Goal: Task Accomplishment & Management: Use online tool/utility

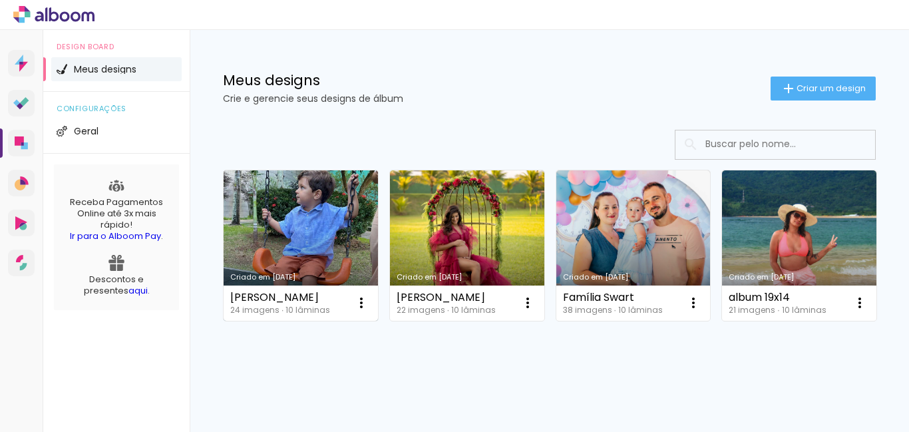
click at [315, 230] on link "Criado em 15/08/25" at bounding box center [301, 245] width 154 height 150
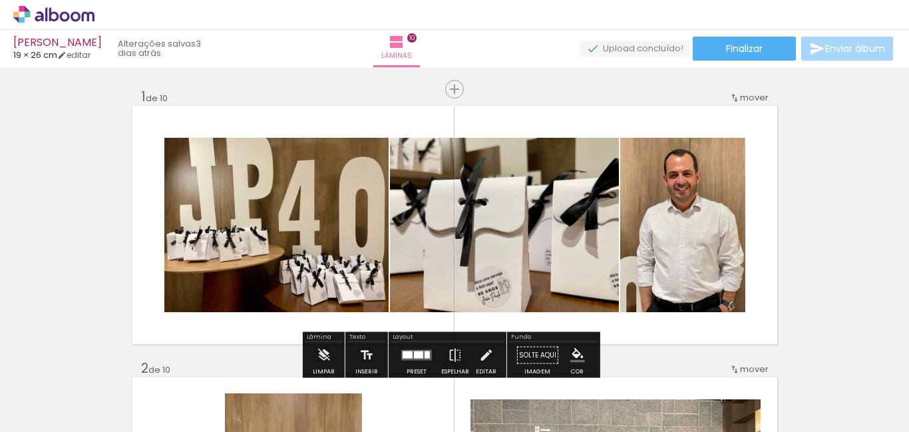
scroll to position [34, 0]
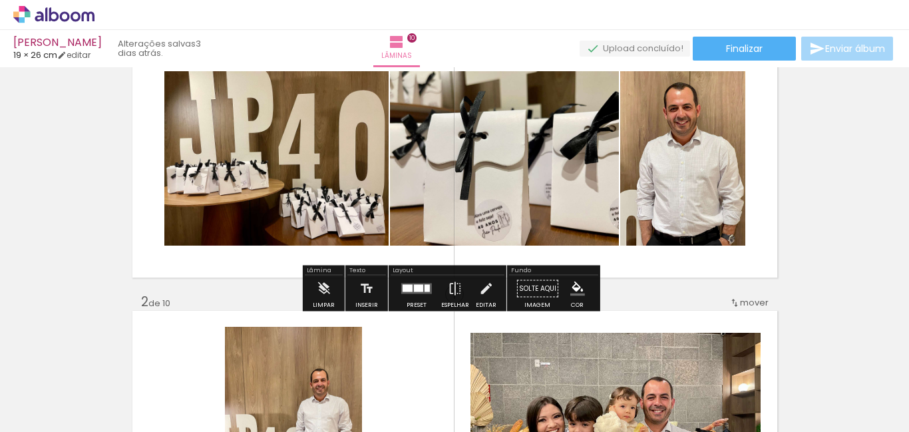
click at [416, 287] on div at bounding box center [418, 288] width 9 height 7
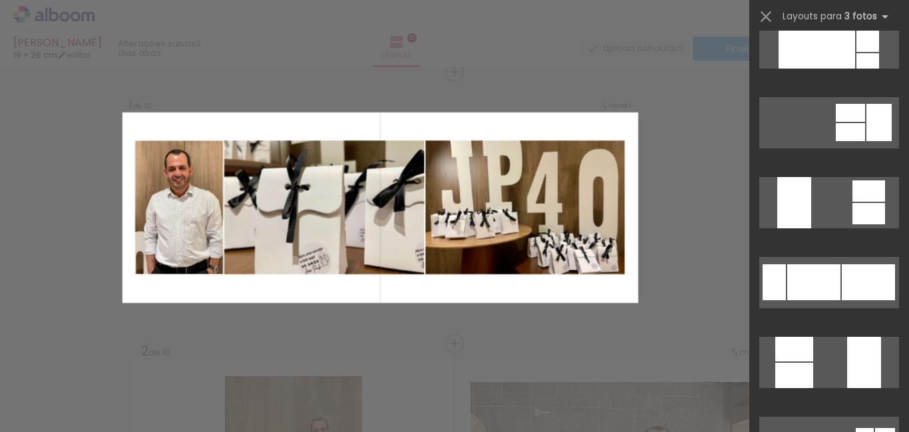
scroll to position [532, 0]
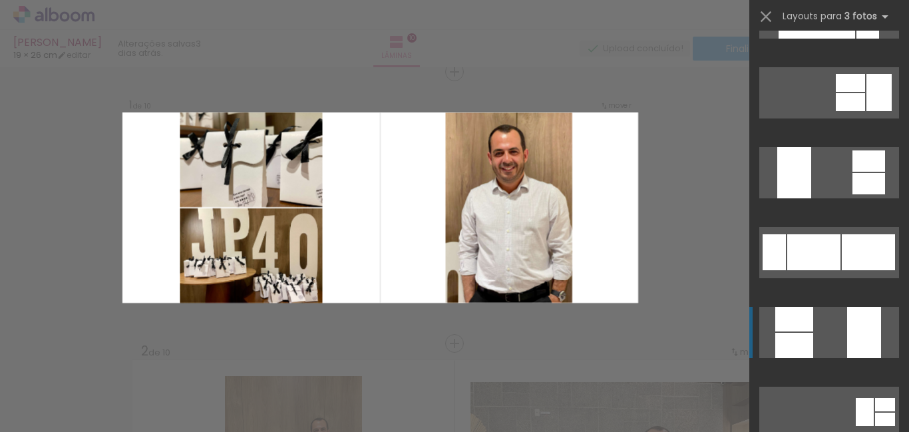
click at [858, 329] on div at bounding box center [864, 332] width 34 height 51
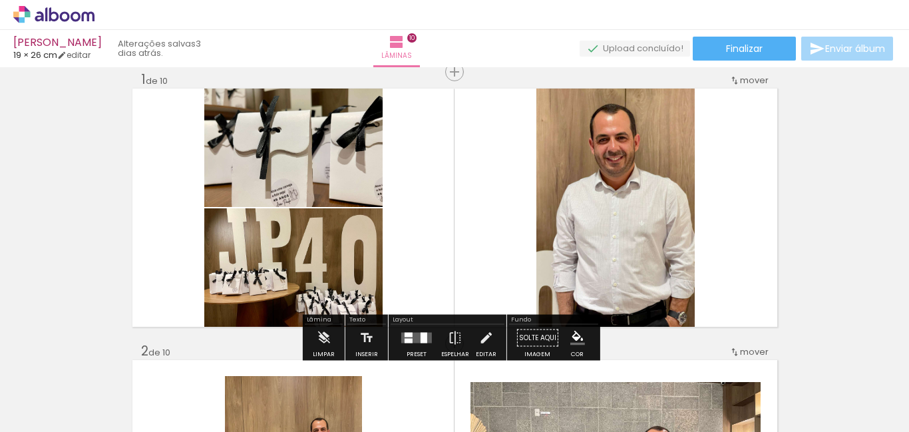
click at [419, 331] on div at bounding box center [417, 338] width 36 height 27
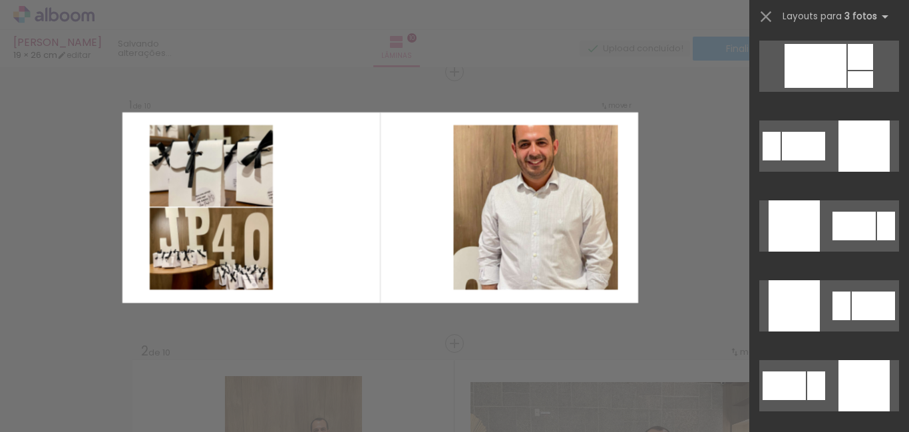
scroll to position [2861, 0]
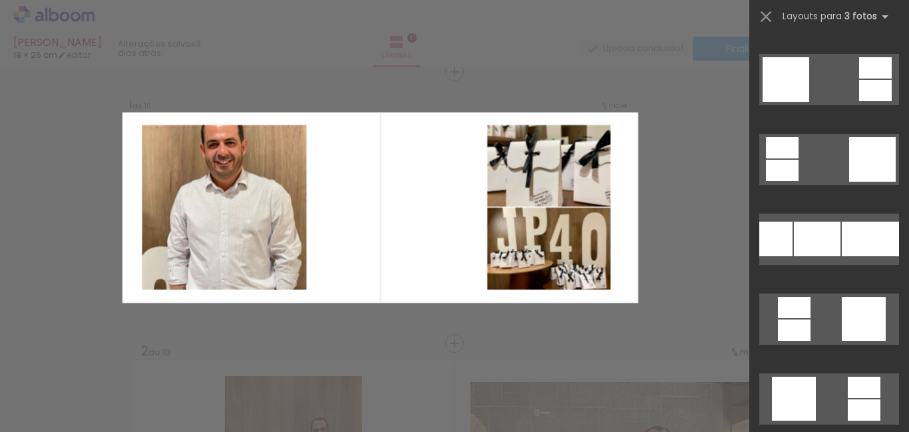
click at [693, 8] on div at bounding box center [454, 33] width 909 height 67
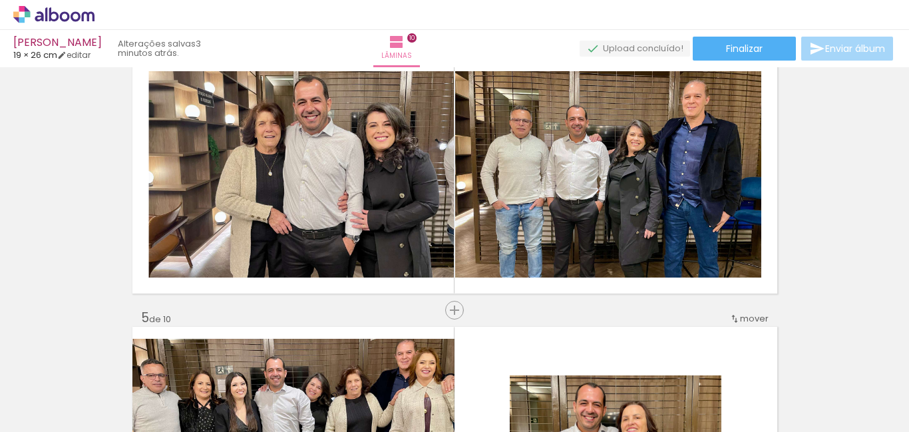
scroll to position [1331, 0]
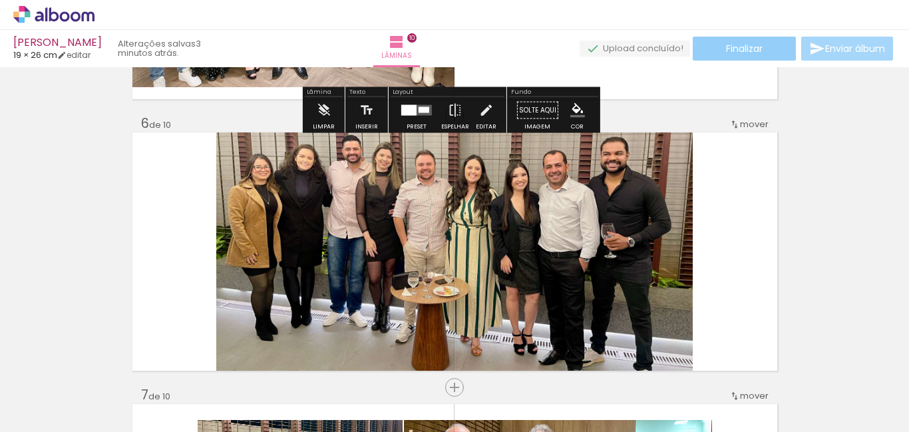
click at [762, 45] on paper-button "Finalizar" at bounding box center [744, 49] width 103 height 24
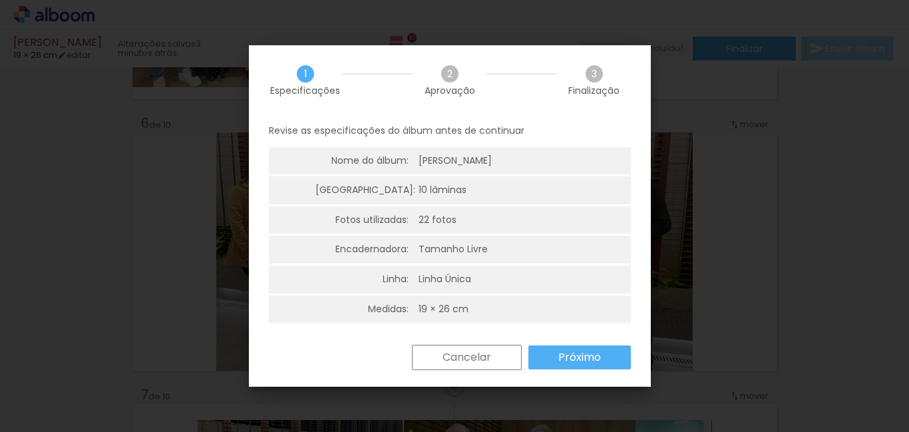
click at [0, 0] on slot "Próximo" at bounding box center [0, 0] width 0 height 0
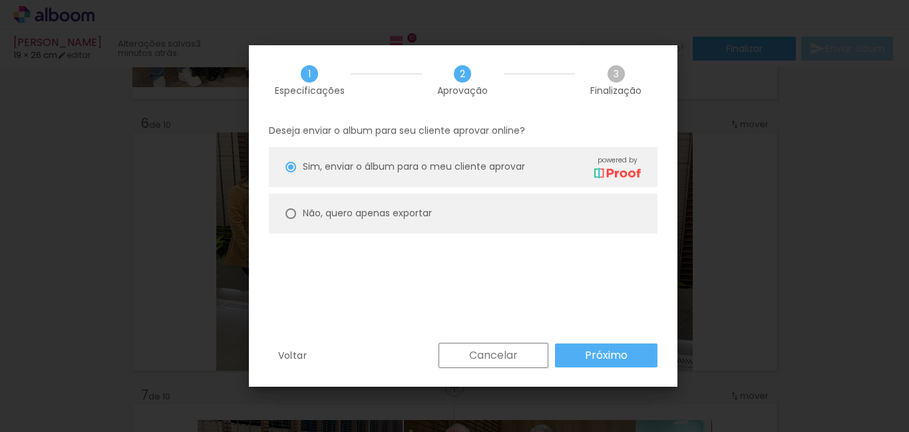
click at [296, 205] on paper-radio-button "Não, quero apenas exportar" at bounding box center [463, 214] width 389 height 40
type paper-radio-button "on"
click at [0, 0] on slot "Próximo" at bounding box center [0, 0] width 0 height 0
type input "Alta, 300 DPI"
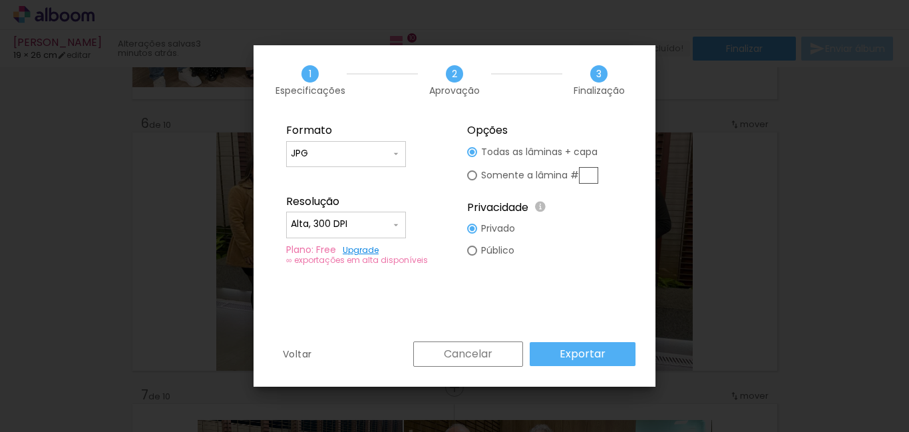
click at [369, 156] on input "JPG" at bounding box center [341, 153] width 100 height 13
click at [335, 179] on paper-item "PDF" at bounding box center [346, 178] width 120 height 27
type input "PDF"
click at [0, 0] on slot "Exportar" at bounding box center [0, 0] width 0 height 0
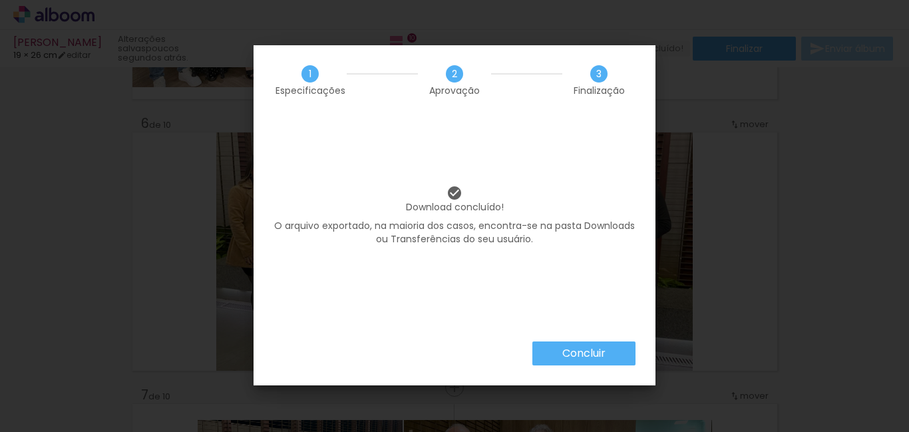
click at [0, 0] on slot "Concluir" at bounding box center [0, 0] width 0 height 0
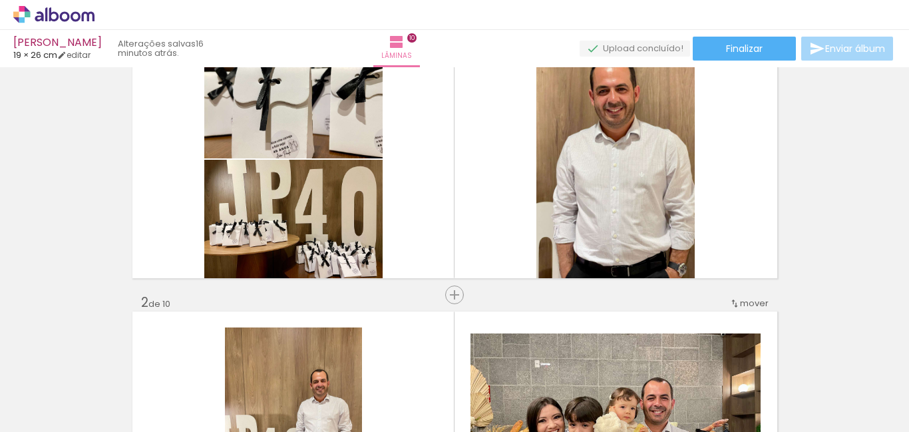
scroll to position [0, 0]
